Goal: Task Accomplishment & Management: Manage account settings

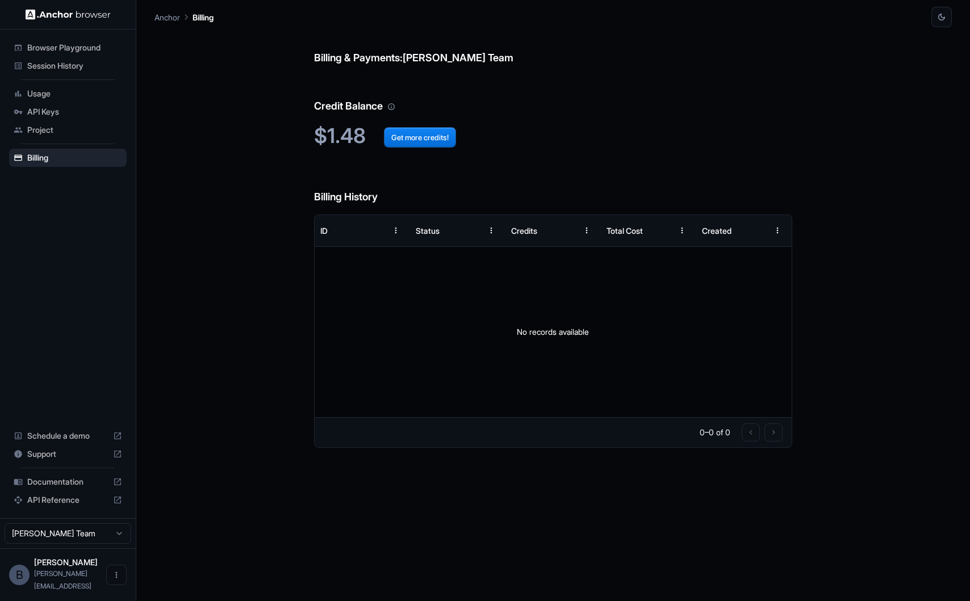
click at [255, 220] on div "Billing & Payments: [PERSON_NAME] Team Credit Balance $1.48 Get more credits! B…" at bounding box center [552, 314] width 797 height 574
click at [36, 99] on div "Usage" at bounding box center [68, 94] width 118 height 18
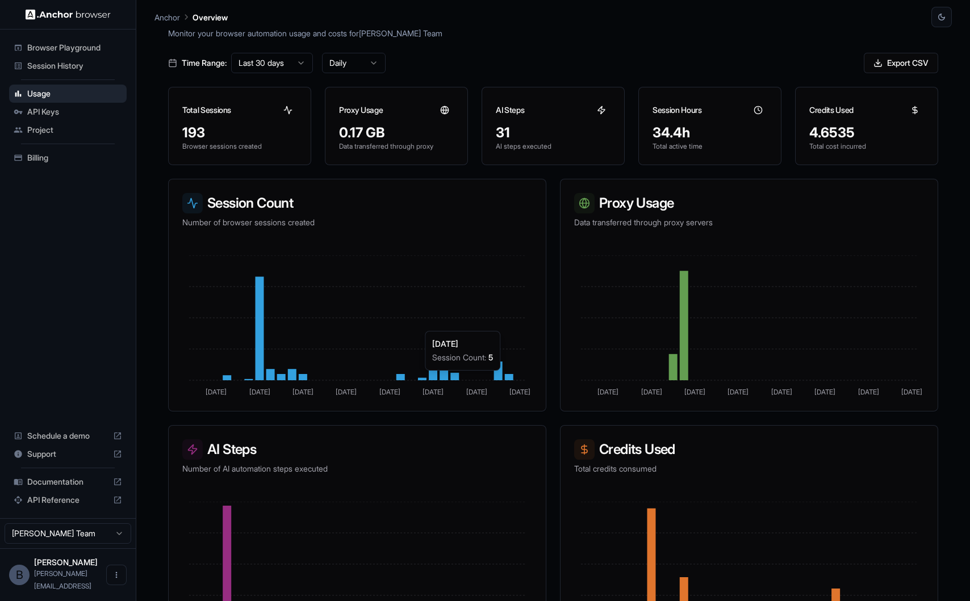
scroll to position [91, 0]
